Goal: Communication & Community: Answer question/provide support

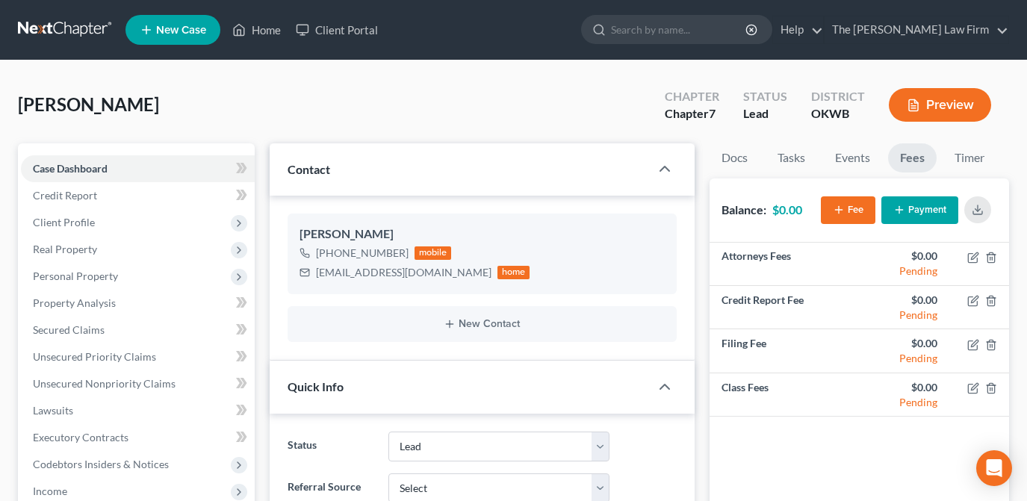
select select "5"
click at [259, 30] on link "Home" at bounding box center [256, 29] width 63 height 27
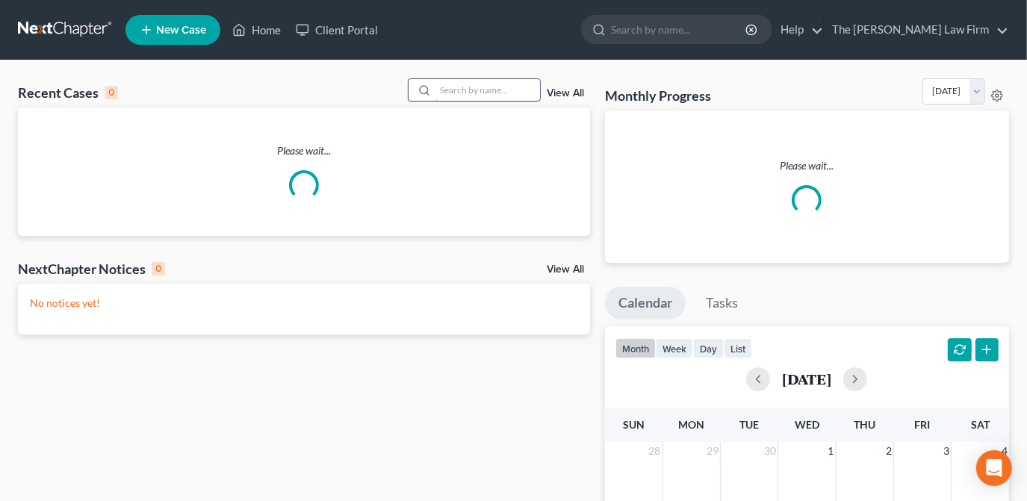
click at [470, 88] on input "search" at bounding box center [487, 90] width 105 height 22
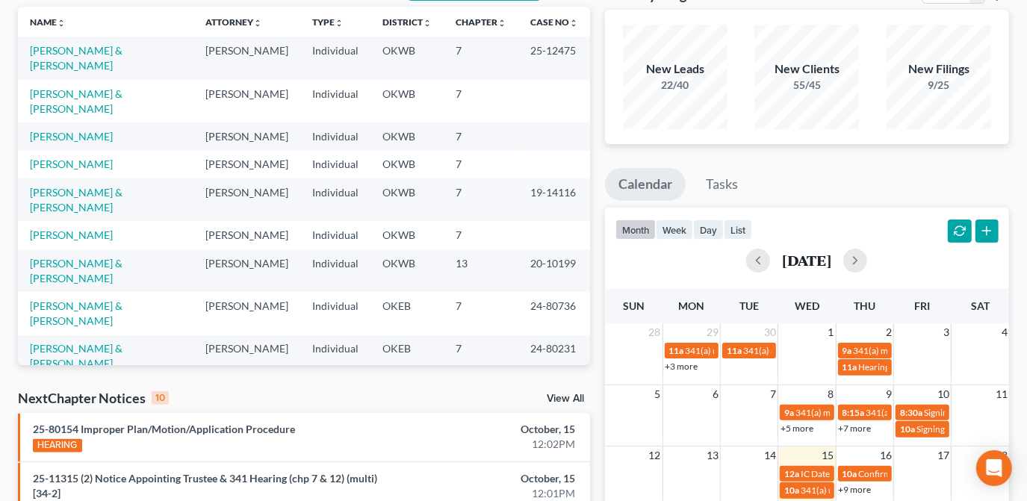
scroll to position [67, 0]
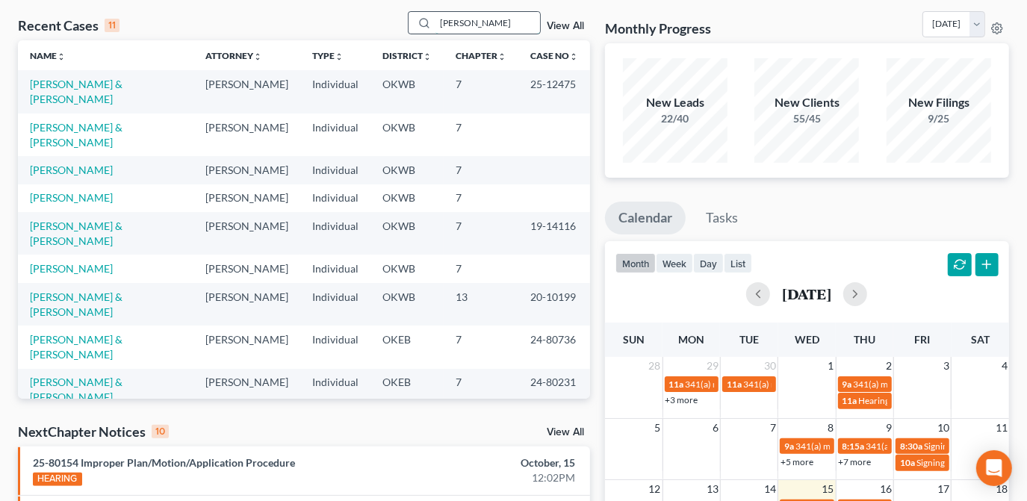
click at [477, 22] on input "[PERSON_NAME]" at bounding box center [487, 23] width 105 height 22
drag, startPoint x: 477, startPoint y: 22, endPoint x: 429, endPoint y: 33, distance: 49.8
click at [429, 27] on div "[PERSON_NAME]" at bounding box center [474, 22] width 133 height 23
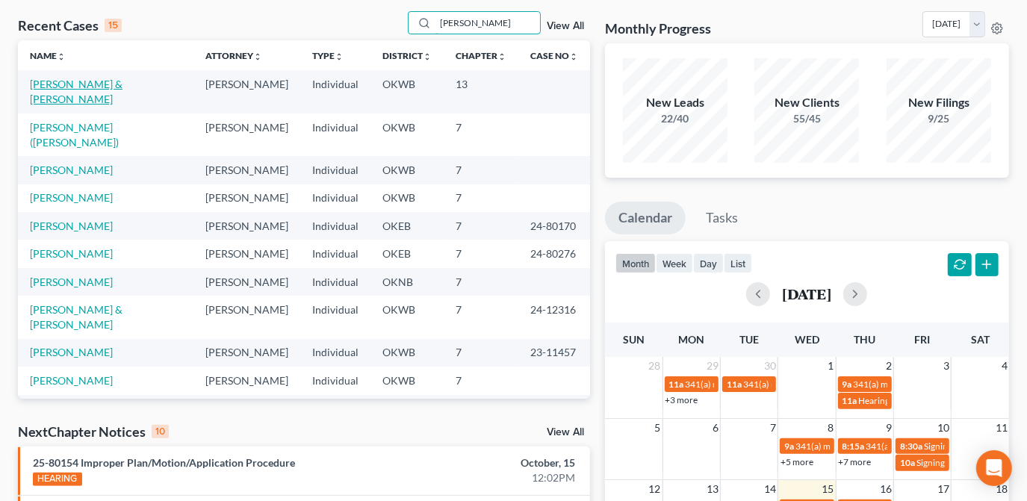
type input "[PERSON_NAME]"
click at [122, 84] on link "[PERSON_NAME] & [PERSON_NAME]" at bounding box center [76, 92] width 93 height 28
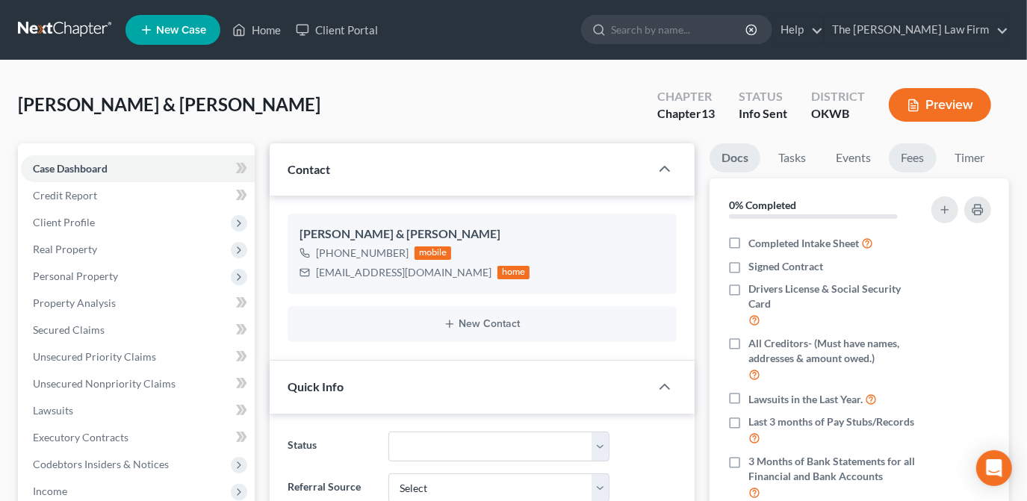
click at [914, 156] on link "Fees" at bounding box center [913, 157] width 48 height 29
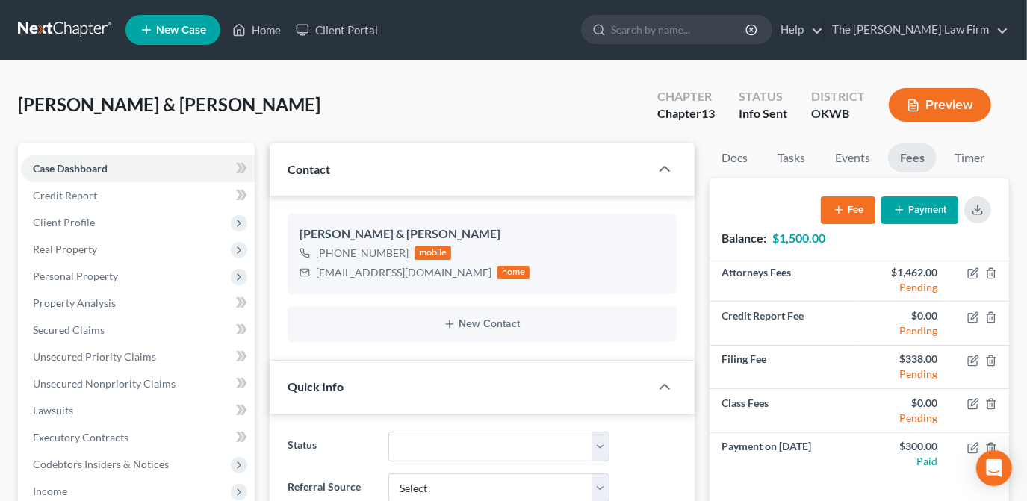
click at [906, 211] on button "Payment" at bounding box center [919, 210] width 77 height 28
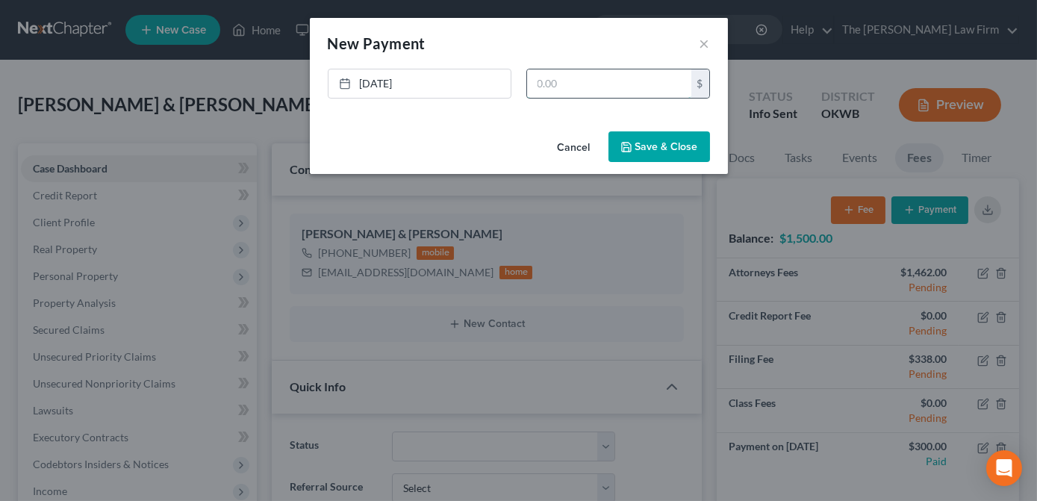
click at [551, 83] on input "text" at bounding box center [609, 83] width 164 height 28
type input "1,500.00"
drag, startPoint x: 647, startPoint y: 146, endPoint x: 639, endPoint y: 149, distance: 9.0
click at [647, 146] on button "Save & Close" at bounding box center [660, 146] width 102 height 31
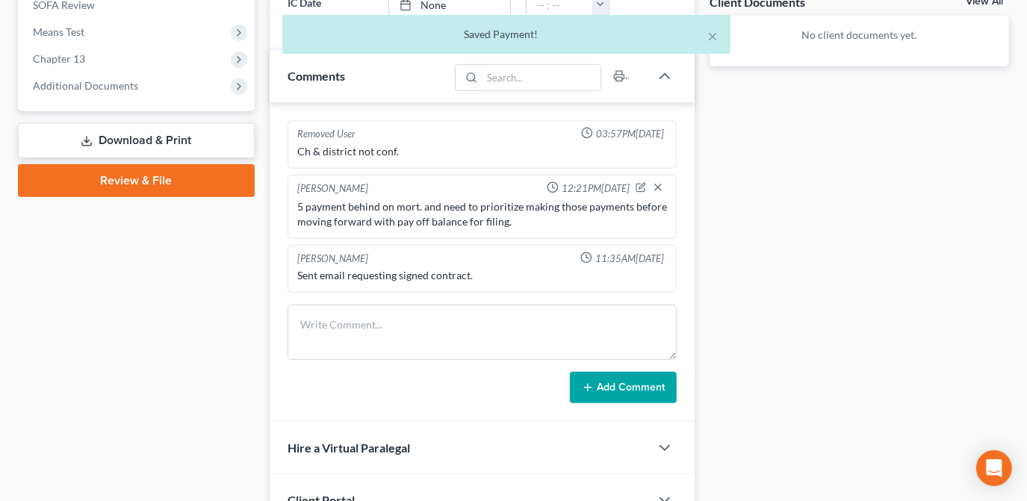
scroll to position [611, 0]
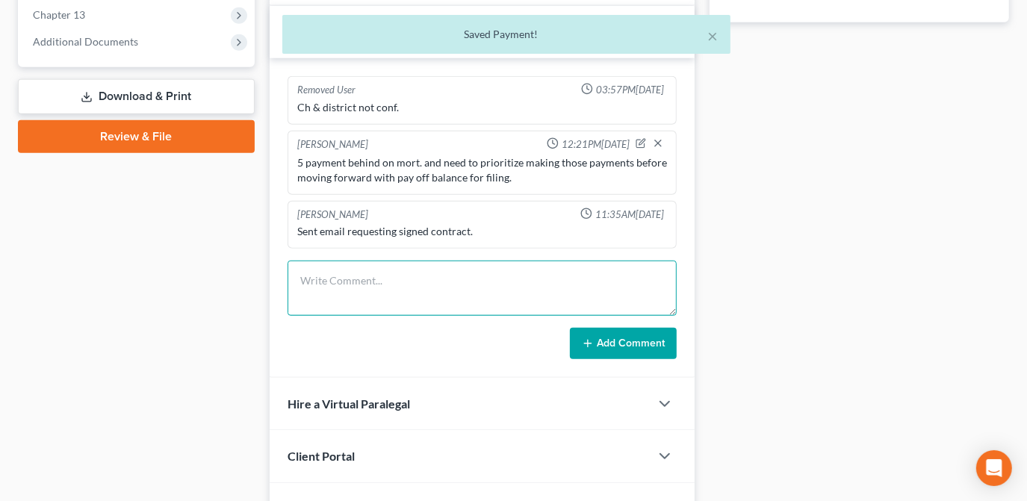
click at [403, 298] on textarea at bounding box center [482, 288] width 389 height 55
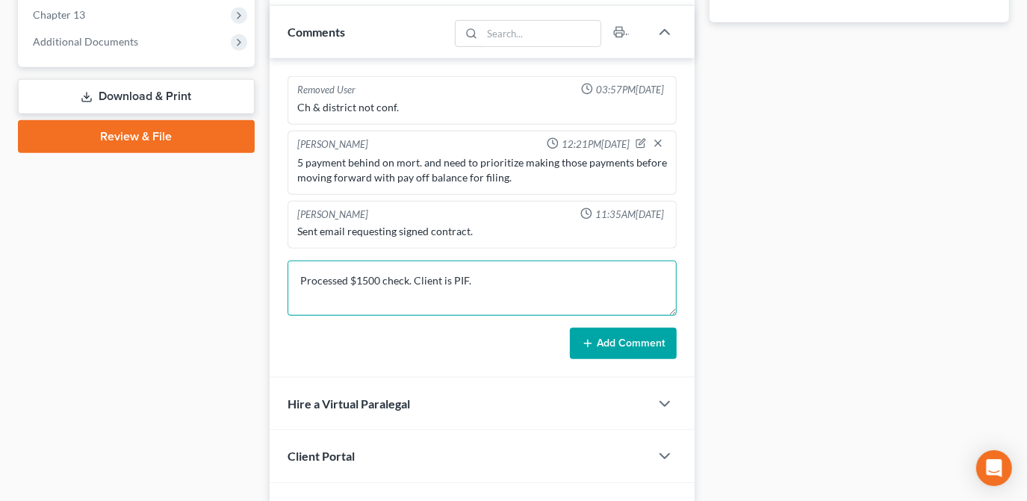
type textarea "Processed $1500 check. Client is PIF."
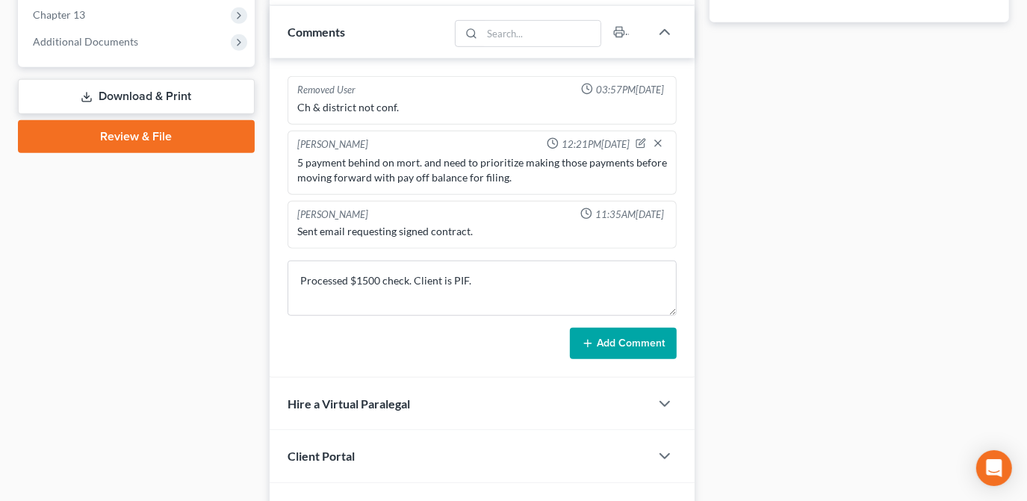
click at [599, 333] on button "Add Comment" at bounding box center [623, 343] width 107 height 31
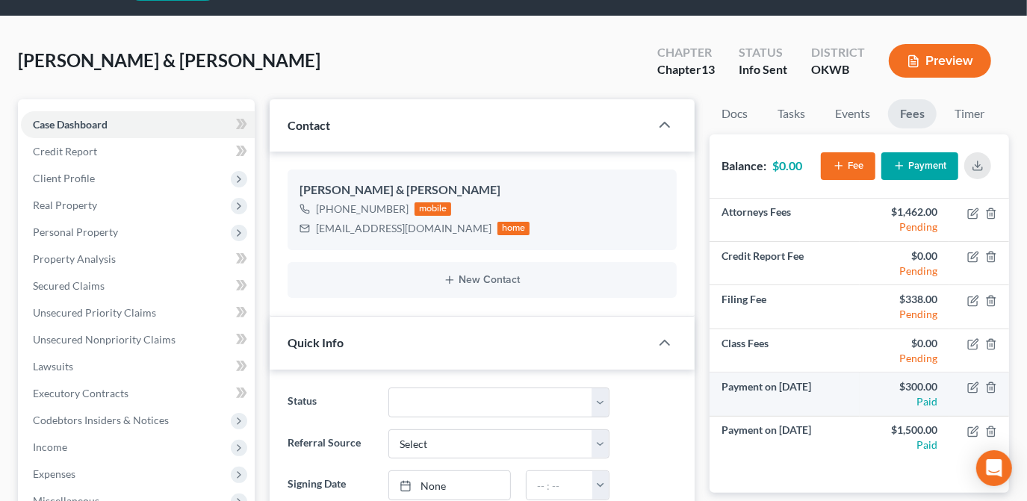
scroll to position [67, 0]
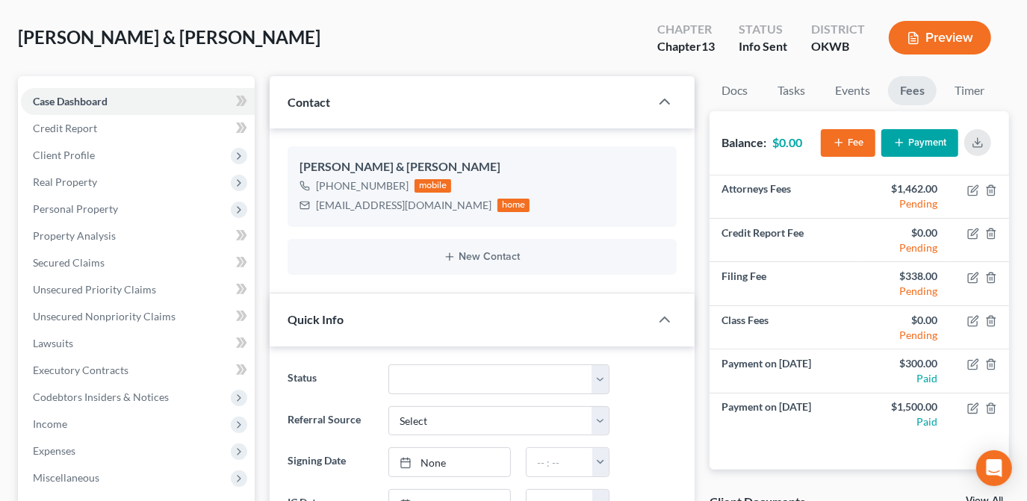
drag, startPoint x: 442, startPoint y: 59, endPoint x: 417, endPoint y: 47, distance: 28.1
click at [441, 58] on div "[PERSON_NAME] & [PERSON_NAME] Upgraded Chapter Chapter 13 Status Info [GEOGRAPH…" at bounding box center [513, 43] width 991 height 65
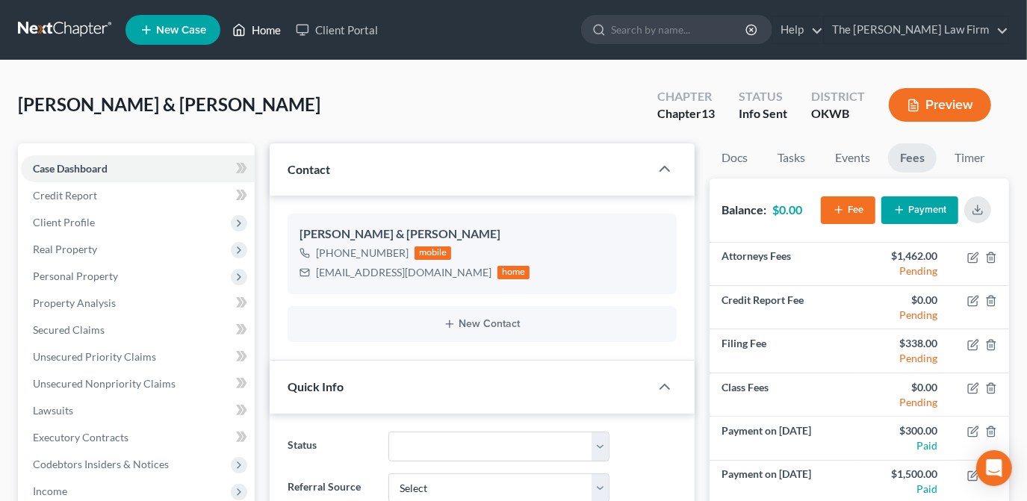
drag, startPoint x: 264, startPoint y: 32, endPoint x: 329, endPoint y: 76, distance: 77.9
click at [264, 32] on link "Home" at bounding box center [256, 29] width 63 height 27
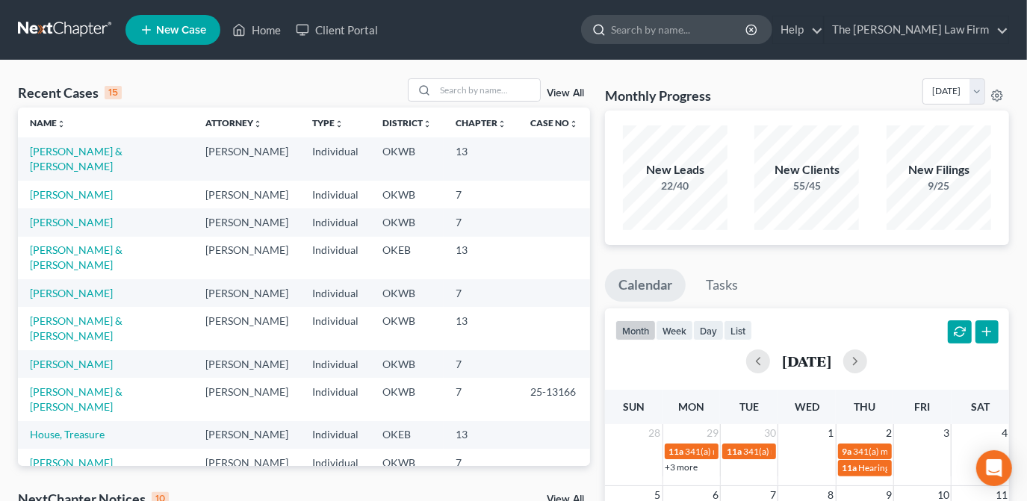
drag, startPoint x: 728, startPoint y: 31, endPoint x: 736, endPoint y: 40, distance: 12.2
click at [727, 31] on input "search" at bounding box center [679, 30] width 137 height 28
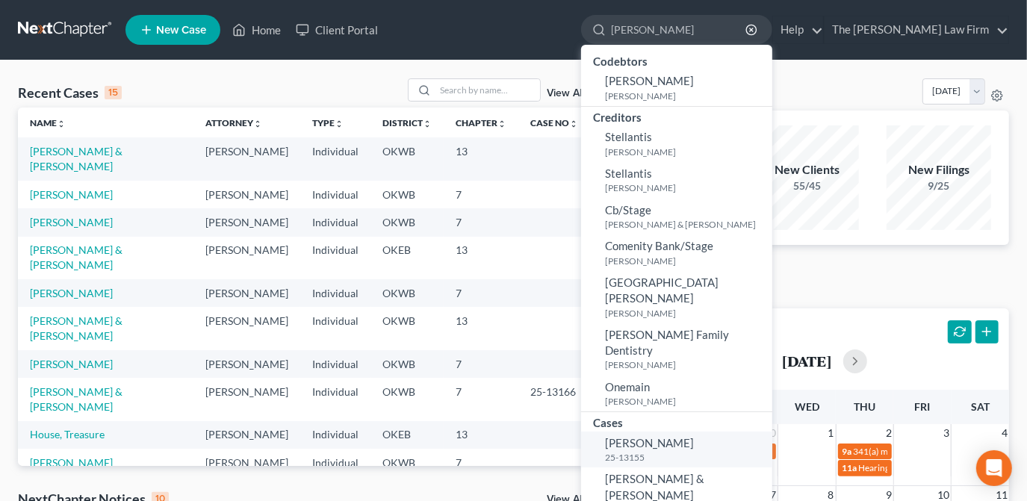
type input "[PERSON_NAME]"
click at [694, 436] on span "[PERSON_NAME]" at bounding box center [649, 442] width 89 height 13
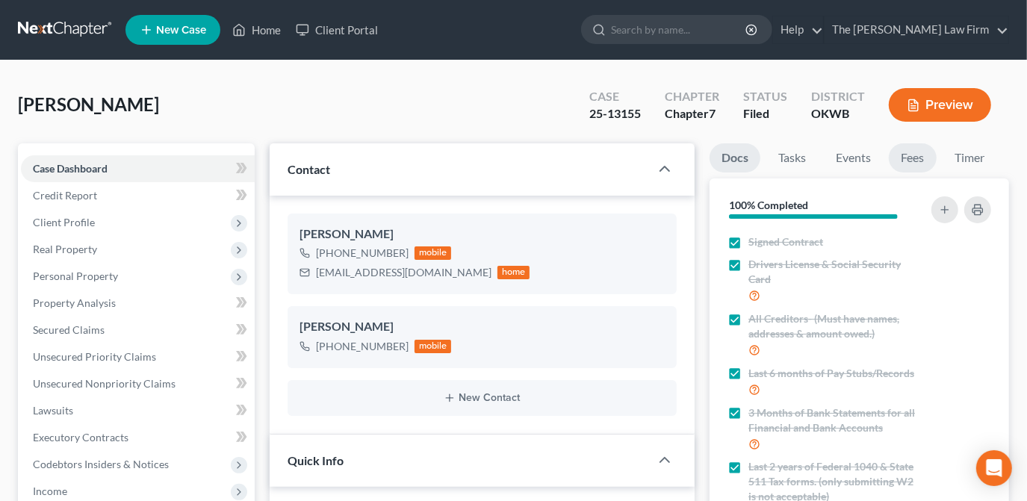
scroll to position [833, 0]
click at [867, 160] on link "Events" at bounding box center [853, 157] width 59 height 29
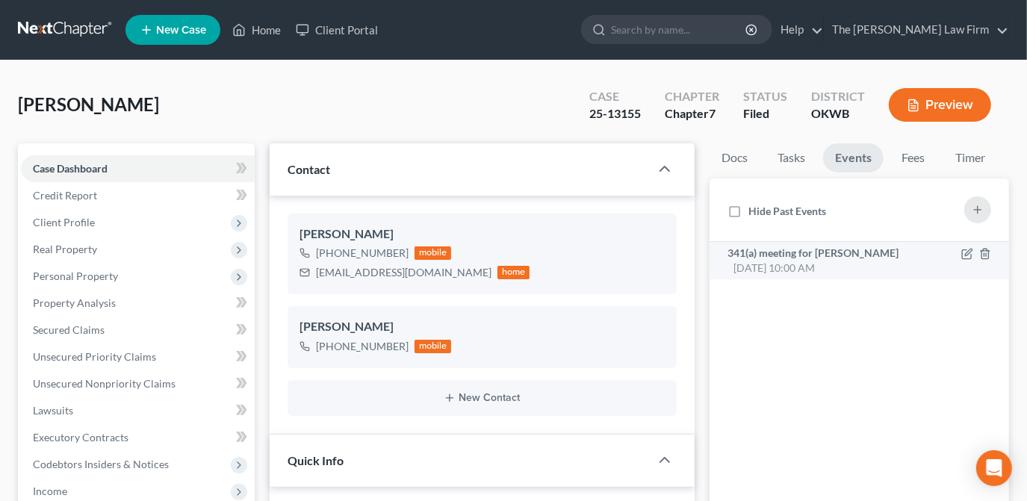
click at [884, 266] on div "341(a) meeting for [PERSON_NAME] [DATE] 10:00 AM" at bounding box center [824, 261] width 194 height 30
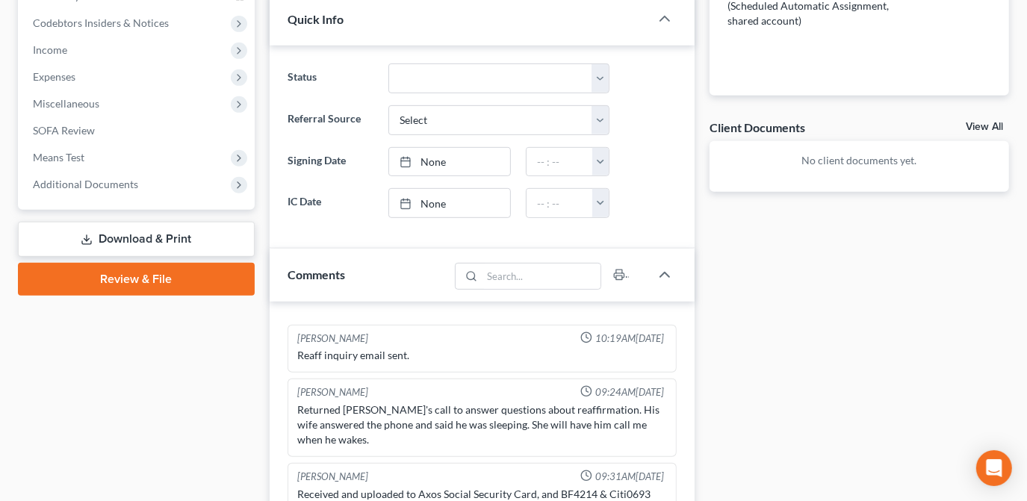
scroll to position [407, 0]
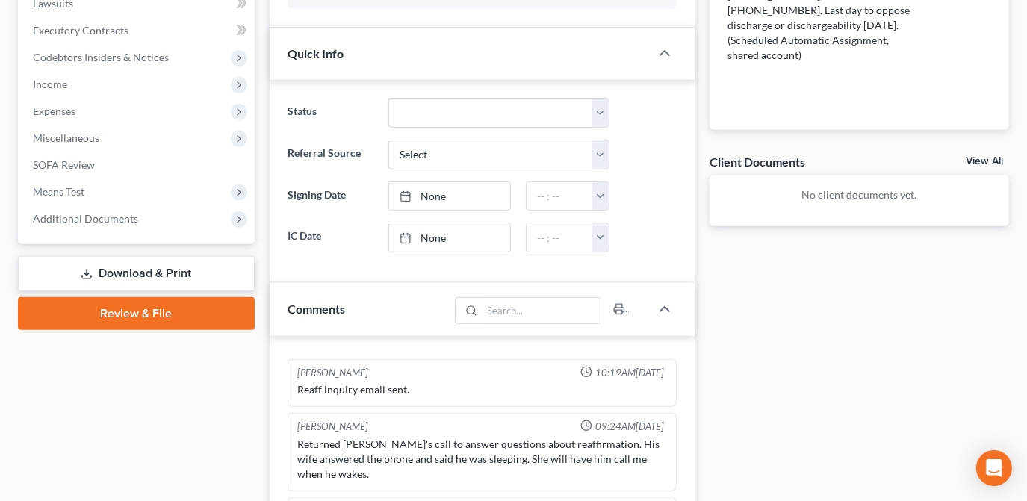
click at [746, 329] on div "Docs Tasks Events Fees Timer 100% Completed Nothing here yet! Signed Contract D…" at bounding box center [859, 307] width 314 height 1143
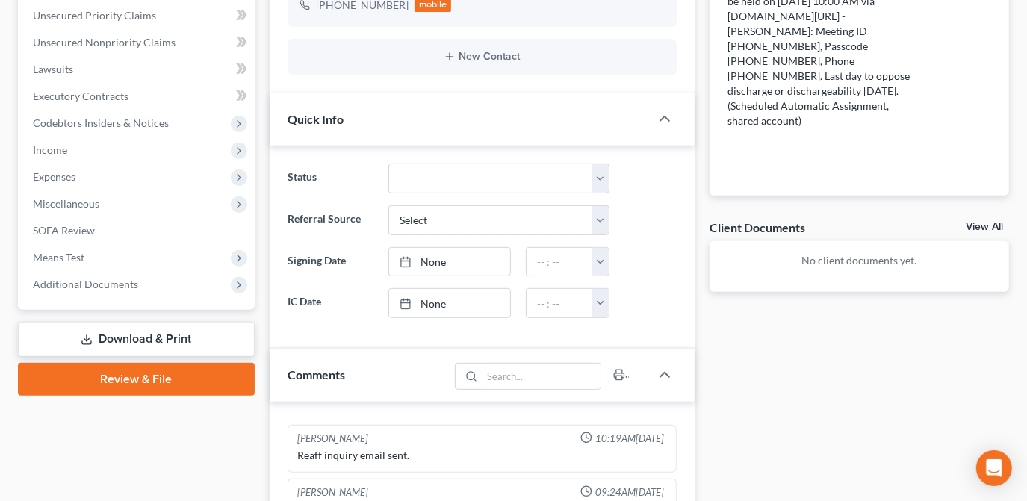
scroll to position [203, 0]
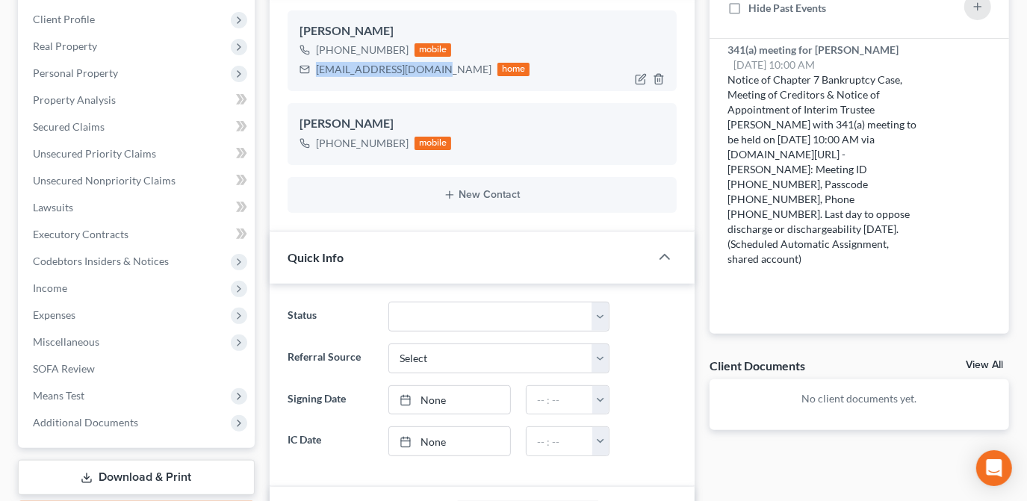
drag, startPoint x: 433, startPoint y: 71, endPoint x: 322, endPoint y: 72, distance: 111.3
click at [317, 75] on div "[EMAIL_ADDRESS][DOMAIN_NAME]" at bounding box center [403, 69] width 175 height 15
copy div "[EMAIL_ADDRESS][DOMAIN_NAME]"
drag, startPoint x: 542, startPoint y: 60, endPoint x: 541, endPoint y: 136, distance: 75.4
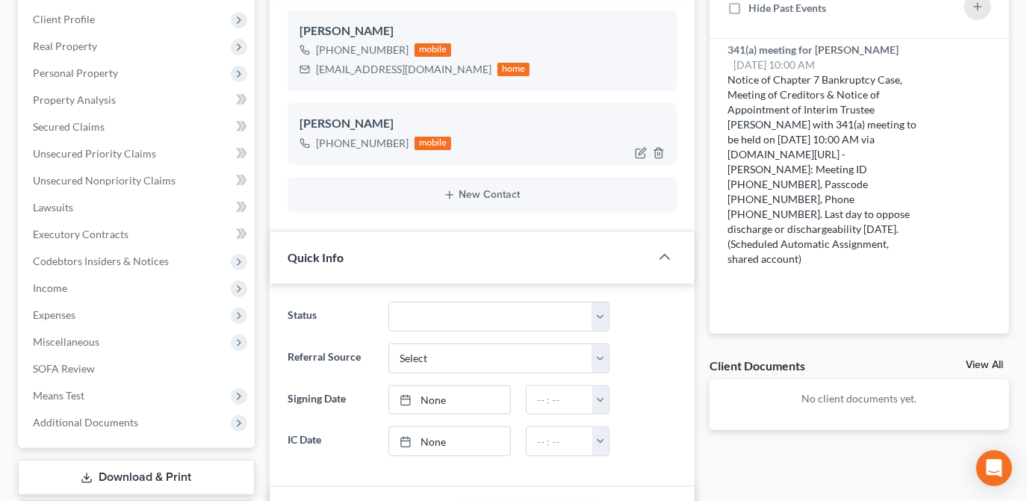
click at [542, 60] on div "[PHONE_NUMBER] mobile [EMAIL_ADDRESS][DOMAIN_NAME] home" at bounding box center [481, 59] width 365 height 39
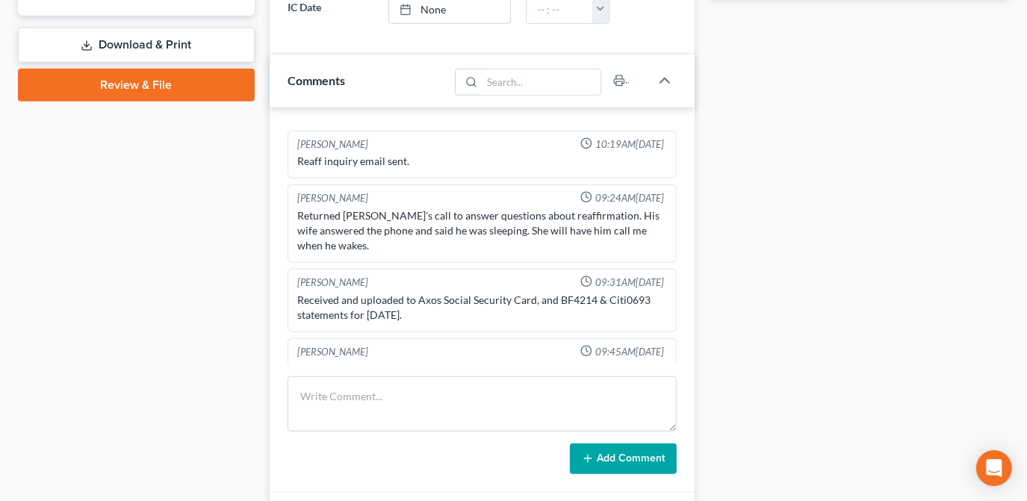
scroll to position [747, 0]
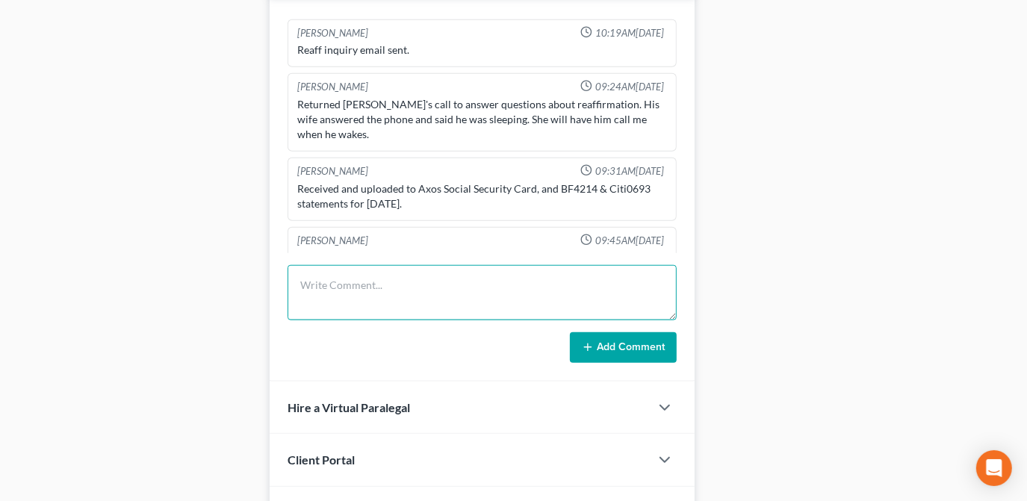
click at [333, 270] on textarea at bounding box center [482, 292] width 389 height 55
type textarea "Cming to shawnee for 341 - resent info on date and time to him via email."
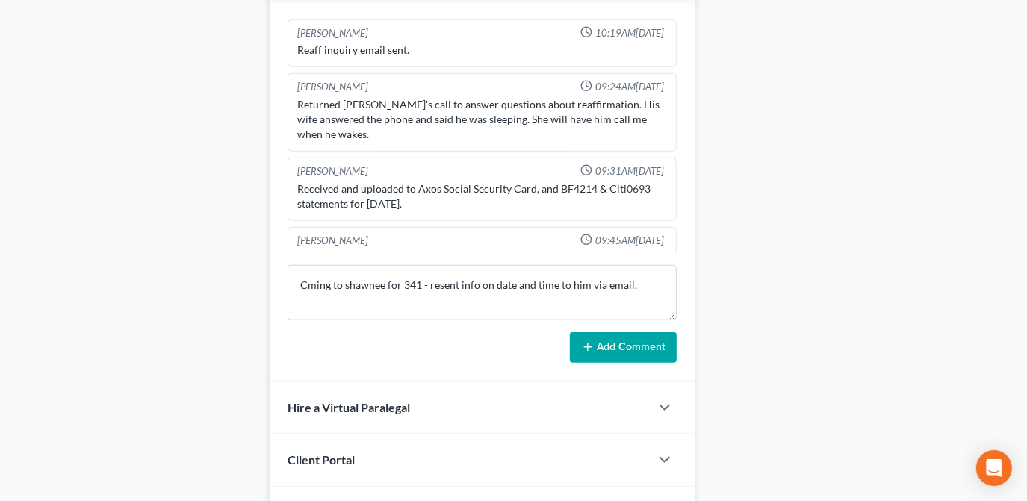
drag, startPoint x: 611, startPoint y: 346, endPoint x: 621, endPoint y: 345, distance: 10.5
click at [611, 346] on button "Add Comment" at bounding box center [623, 347] width 107 height 31
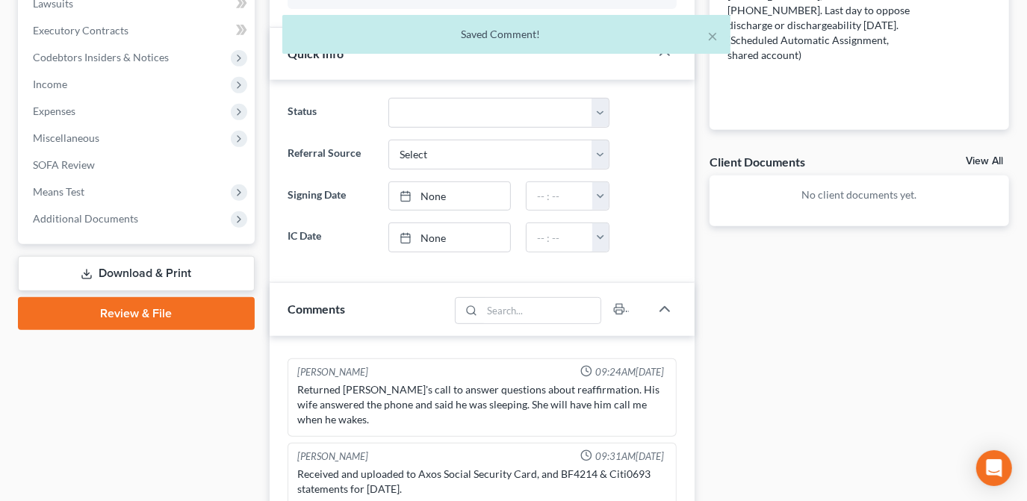
scroll to position [0, 0]
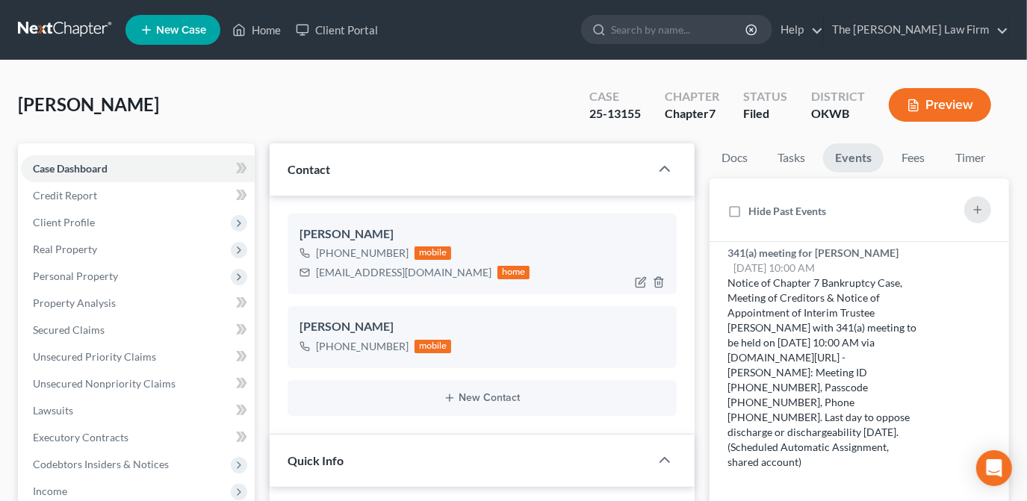
drag, startPoint x: 380, startPoint y: 274, endPoint x: 406, endPoint y: 278, distance: 26.4
click at [380, 274] on div "[EMAIL_ADDRESS][DOMAIN_NAME]" at bounding box center [403, 272] width 175 height 15
drag, startPoint x: 435, startPoint y: 273, endPoint x: 334, endPoint y: 280, distance: 101.8
click at [312, 280] on div "[EMAIL_ADDRESS][DOMAIN_NAME] home" at bounding box center [414, 272] width 231 height 19
drag, startPoint x: 334, startPoint y: 280, endPoint x: 355, endPoint y: 273, distance: 22.7
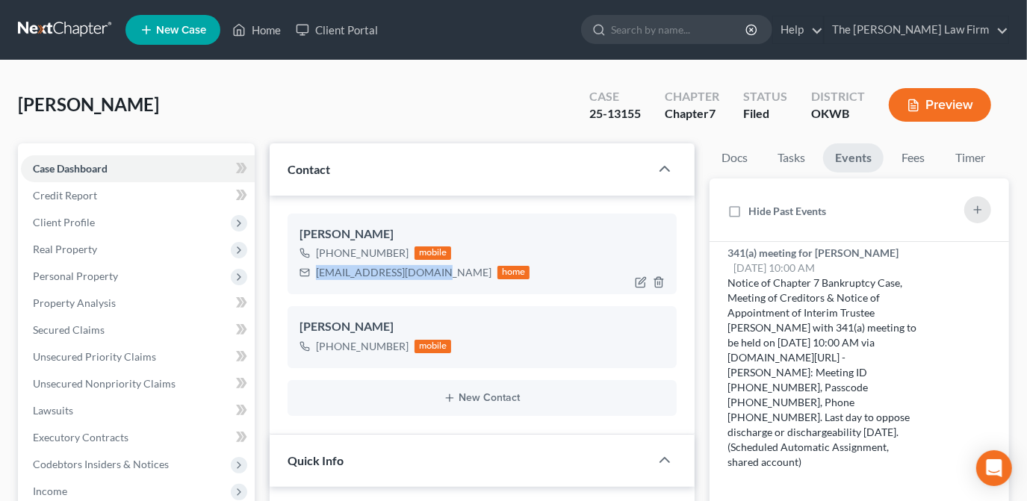
copy div "[EMAIL_ADDRESS][DOMAIN_NAME]"
